Goal: Find specific page/section: Find specific page/section

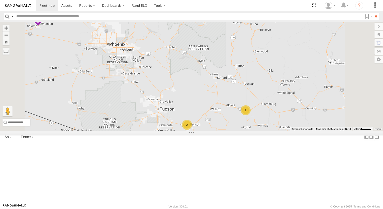
drag, startPoint x: 225, startPoint y: 101, endPoint x: 220, endPoint y: 97, distance: 6.2
click at [221, 97] on div "2 2" at bounding box center [191, 76] width 383 height 109
click at [217, 93] on div "2 2" at bounding box center [191, 76] width 383 height 109
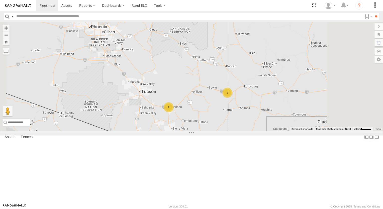
click at [217, 93] on div "2 2" at bounding box center [191, 76] width 383 height 109
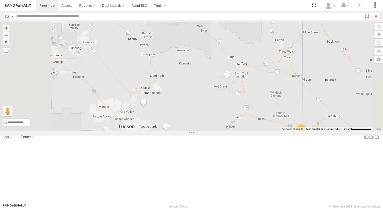
drag, startPoint x: 232, startPoint y: 139, endPoint x: 222, endPoint y: 107, distance: 33.4
click at [227, 124] on div "2 2" at bounding box center [191, 76] width 383 height 109
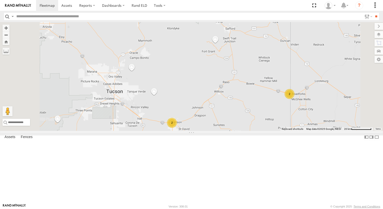
drag, startPoint x: 222, startPoint y: 107, endPoint x: 217, endPoint y: 99, distance: 9.6
click at [218, 100] on div "2 2" at bounding box center [191, 76] width 383 height 109
click at [217, 99] on div "2 2" at bounding box center [191, 76] width 383 height 109
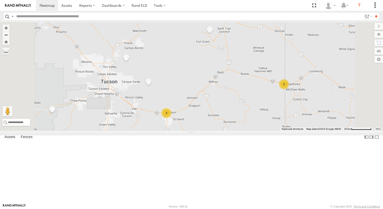
click at [172, 118] on div "2" at bounding box center [167, 113] width 10 height 10
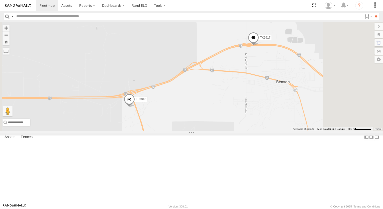
drag, startPoint x: 236, startPoint y: 80, endPoint x: 222, endPoint y: 83, distance: 15.1
click at [232, 81] on div "TL3010 TK9917" at bounding box center [191, 76] width 383 height 109
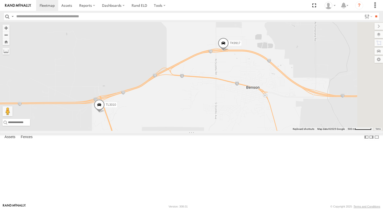
drag, startPoint x: 175, startPoint y: 88, endPoint x: 166, endPoint y: 90, distance: 8.6
click at [172, 89] on div "TL3010 TK9917" at bounding box center [191, 76] width 383 height 109
click at [157, 92] on div "TL3010 TK9917" at bounding box center [191, 76] width 383 height 109
click at [155, 93] on div "TL3010 TK9917" at bounding box center [191, 76] width 383 height 109
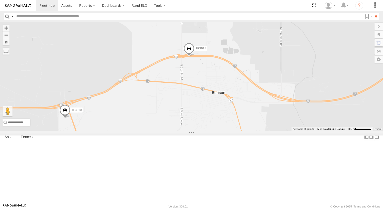
drag, startPoint x: 249, startPoint y: 62, endPoint x: 224, endPoint y: 64, distance: 25.7
click at [249, 62] on div "TL3010 TK9917" at bounding box center [191, 76] width 383 height 109
click at [221, 65] on div "TL3010 TK9917" at bounding box center [191, 76] width 383 height 109
click at [194, 56] on span at bounding box center [188, 50] width 11 height 14
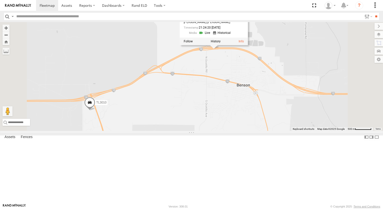
click at [344, 75] on div "TL3010 TK9917 TK9917 All Assets I-10 Benson 31.97838 , -110.30462 75 Miguel Ang…" at bounding box center [191, 76] width 383 height 109
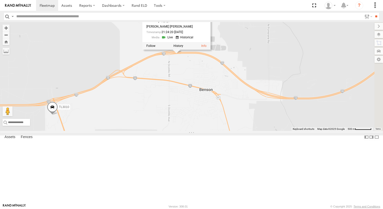
drag, startPoint x: 311, startPoint y: 77, endPoint x: 293, endPoint y: 77, distance: 18.6
click at [293, 77] on div "TL3010 TK9917 TK9917 All Assets I-10 Benson 31.97838 , -110.30462 75 Miguel Ang…" at bounding box center [191, 76] width 383 height 109
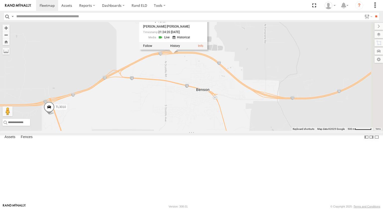
drag, startPoint x: 353, startPoint y: 69, endPoint x: 329, endPoint y: 69, distance: 23.3
click at [352, 69] on div "TL3010 TK9917 TK9917 All Assets I-10 Benson 31.97838 , -110.30462 75 Miguel Ang…" at bounding box center [191, 76] width 383 height 109
click at [333, 69] on div "TL3010 TK9917 TK9917 All Assets I-10 Benson 31.97838 , -110.30462 75 Miguel Ang…" at bounding box center [191, 76] width 383 height 109
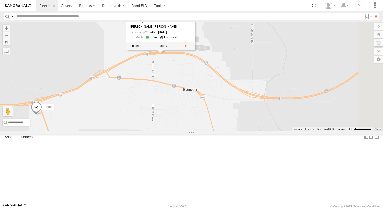
drag, startPoint x: 298, startPoint y: 67, endPoint x: 290, endPoint y: 67, distance: 8.3
click at [296, 67] on div "TL3010 TK9917 TK9917 All Assets I-10 Benson 31.97838 , -110.30462 75 Miguel Ang…" at bounding box center [191, 76] width 383 height 109
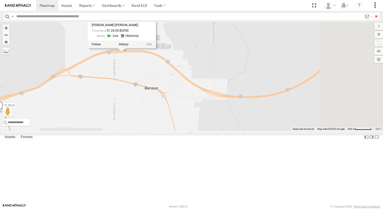
click at [289, 67] on div "TL3010 TK9917 TK9917 All Assets I-10 Benson 31.97838 , -110.30462 75 Miguel Ang…" at bounding box center [191, 76] width 383 height 109
click at [288, 67] on div "TL3010 TK9917 TK9917 All Assets I-10 Benson 31.97838 , -110.30462 75 Miguel Ang…" at bounding box center [191, 76] width 383 height 109
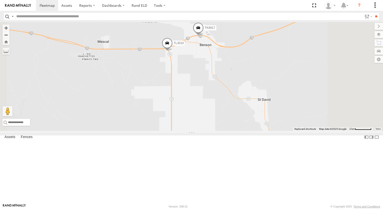
drag, startPoint x: 306, startPoint y: 51, endPoint x: 299, endPoint y: 59, distance: 10.6
click at [302, 55] on div "TL3010 TK9917" at bounding box center [191, 76] width 383 height 109
drag, startPoint x: 299, startPoint y: 59, endPoint x: 293, endPoint y: 68, distance: 10.9
click at [296, 64] on div "TL3010 TK9917" at bounding box center [191, 76] width 383 height 109
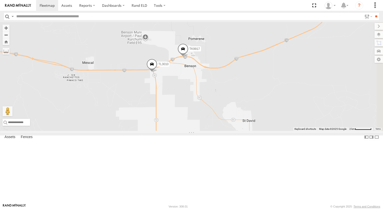
drag, startPoint x: 290, startPoint y: 70, endPoint x: 281, endPoint y: 74, distance: 9.5
click at [282, 73] on div "TL3010 TK9917" at bounding box center [191, 76] width 383 height 109
click at [281, 74] on div "TL3010 TK9917" at bounding box center [191, 76] width 383 height 109
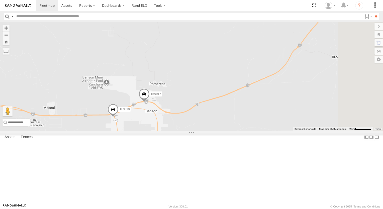
drag, startPoint x: 297, startPoint y: 54, endPoint x: 274, endPoint y: 91, distance: 43.9
click at [274, 91] on div "TL3010 TK9917" at bounding box center [191, 76] width 383 height 109
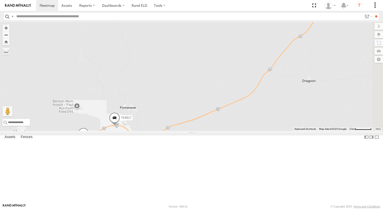
drag, startPoint x: 288, startPoint y: 66, endPoint x: 263, endPoint y: 87, distance: 32.8
click at [263, 87] on div "TL3010 TK9917" at bounding box center [191, 76] width 383 height 109
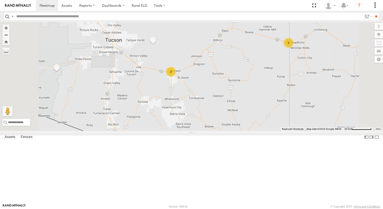
drag, startPoint x: 268, startPoint y: 59, endPoint x: 251, endPoint y: 70, distance: 20.6
click at [252, 70] on div "2 2" at bounding box center [191, 76] width 383 height 109
click at [251, 70] on div "2 2" at bounding box center [191, 76] width 383 height 109
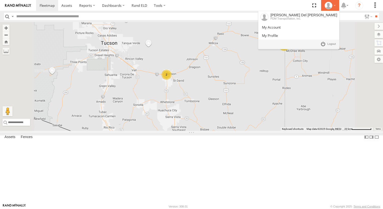
click at [333, 7] on div at bounding box center [330, 6] width 15 height 8
click at [331, 43] on span at bounding box center [332, 44] width 9 height 6
